Goal: Task Accomplishment & Management: Complete application form

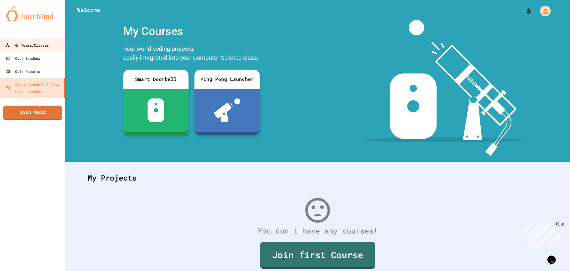
click at [36, 42] on div "My Teams/Classes" at bounding box center [27, 45] width 44 height 7
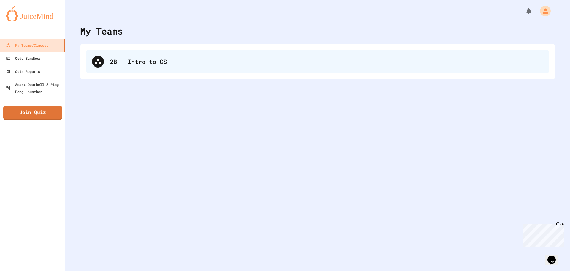
drag, startPoint x: 128, startPoint y: 48, endPoint x: 142, endPoint y: 67, distance: 24.1
click at [131, 53] on div "2B - Intro to CS" at bounding box center [317, 62] width 475 height 36
click at [142, 67] on div "2B - Intro to CS" at bounding box center [318, 62] width 464 height 24
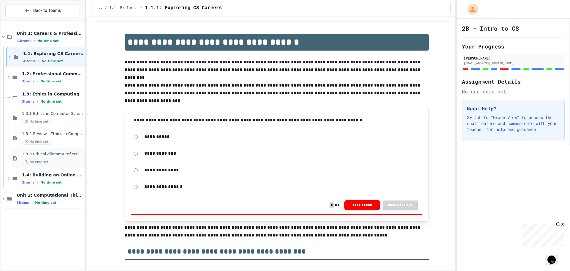
click at [66, 148] on div "1.3.3 Ethical dilemma reflections No time set" at bounding box center [47, 158] width 73 height 20
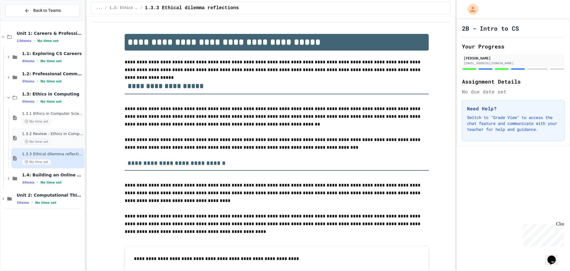
click at [69, 140] on div "No time set" at bounding box center [53, 142] width 62 height 6
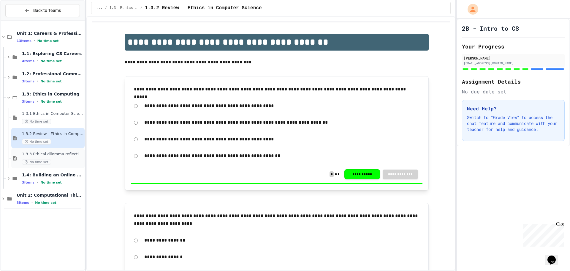
click at [70, 153] on span "1.3.3 Ethical dilemma reflections" at bounding box center [53, 154] width 62 height 5
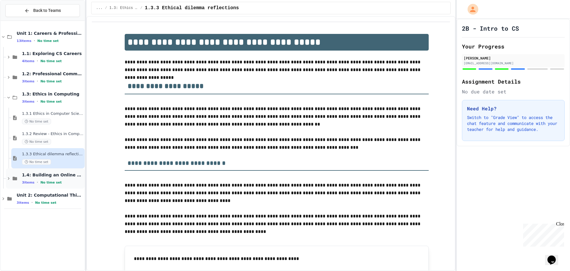
click at [56, 178] on div "1.4: Building an Online Presence 3 items • No time set" at bounding box center [53, 178] width 62 height 12
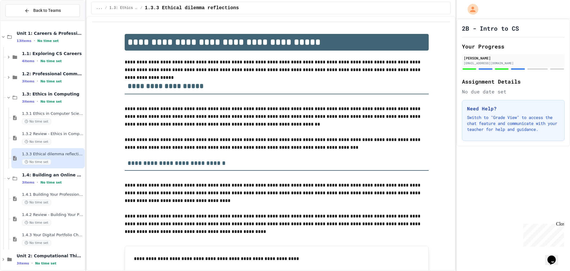
click at [53, 160] on div "No time set" at bounding box center [53, 162] width 62 height 6
click at [5, 176] on div "1.4: Building an Online Presence 3 items • No time set" at bounding box center [43, 178] width 84 height 20
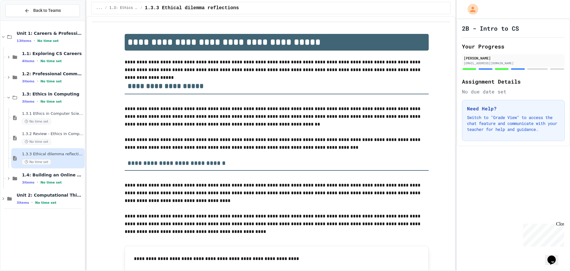
click at [0, 196] on div "Back to Teams Unit 1: Careers & Professionalism 13 items • No time set 1.1: Exp…" at bounding box center [42, 135] width 85 height 271
click at [3, 198] on icon at bounding box center [3, 198] width 5 height 5
click at [3, 198] on icon at bounding box center [3, 199] width 3 height 2
click at [3, 78] on div at bounding box center [3, 77] width 0 height 20
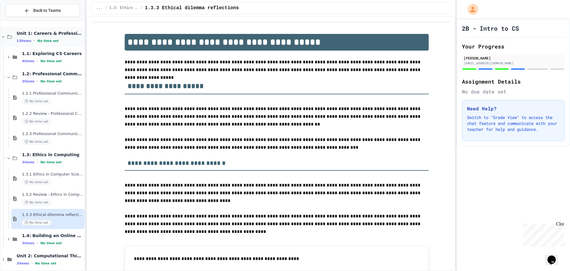
click at [7, 36] on icon at bounding box center [9, 36] width 7 height 5
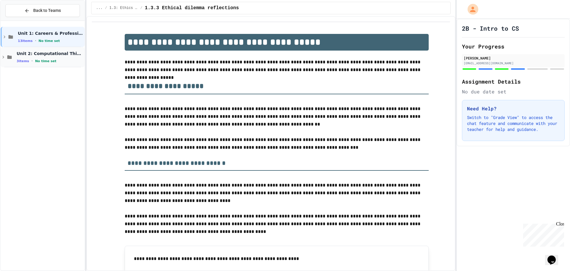
click at [4, 58] on icon at bounding box center [3, 56] width 5 height 5
click at [31, 78] on div "2.1: Foundations of Computational Thinking 3 items • No time set" at bounding box center [53, 77] width 62 height 12
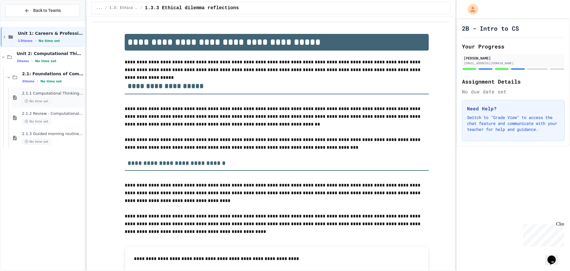
click at [78, 100] on div "No time set" at bounding box center [53, 101] width 62 height 6
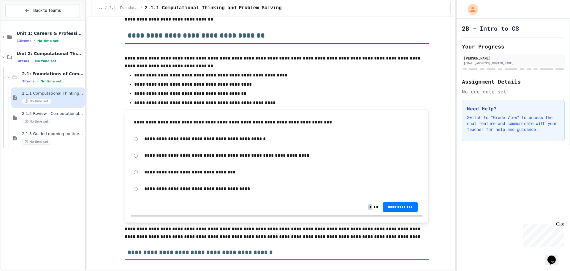
scroll to position [119, 0]
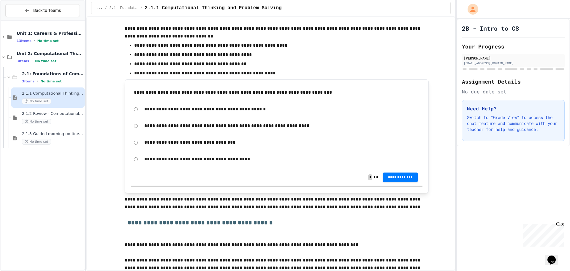
click at [138, 126] on div "**********" at bounding box center [277, 126] width 292 height 14
click at [398, 171] on div "**********" at bounding box center [277, 177] width 292 height 17
click at [406, 177] on span "**********" at bounding box center [401, 176] width 26 height 5
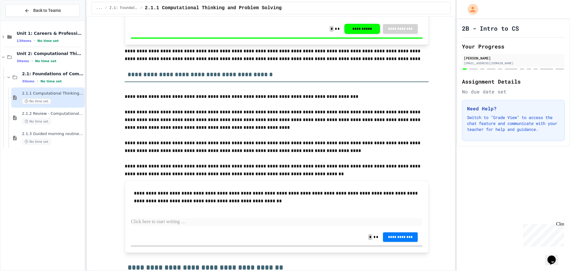
scroll to position [327, 0]
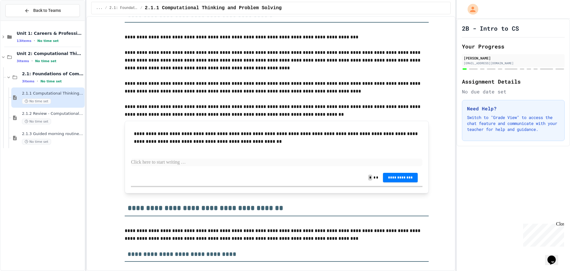
click at [198, 163] on p at bounding box center [277, 162] width 292 height 8
click at [213, 160] on p at bounding box center [277, 162] width 292 height 8
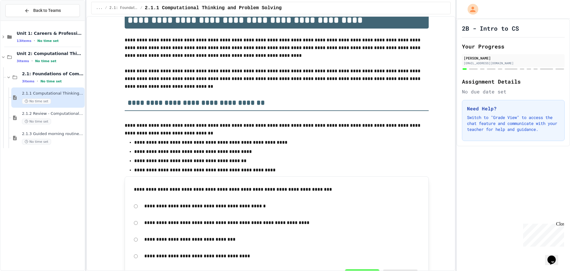
scroll to position [0, 0]
